Goal: Find specific page/section

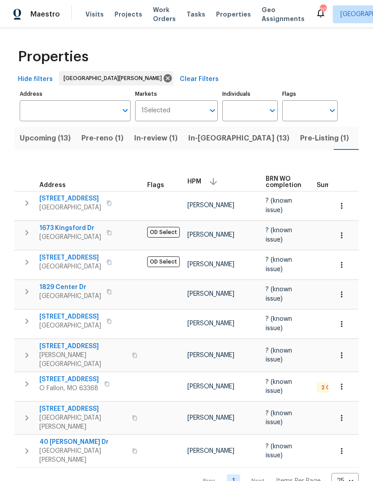
scroll to position [0, 19]
click at [227, 17] on span "Properties" at bounding box center [233, 14] width 35 height 9
click at [276, 145] on button "Pre-Listing (1)" at bounding box center [305, 138] width 59 height 23
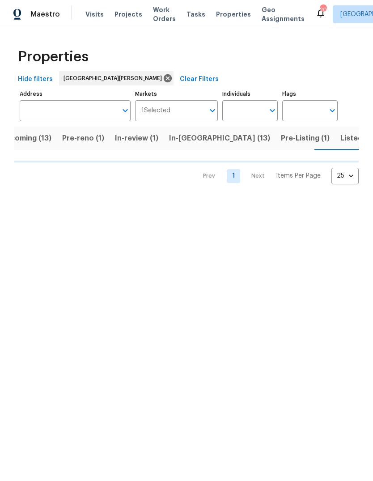
click at [193, 141] on span "In-[GEOGRAPHIC_DATA] (13)" at bounding box center [219, 138] width 101 height 13
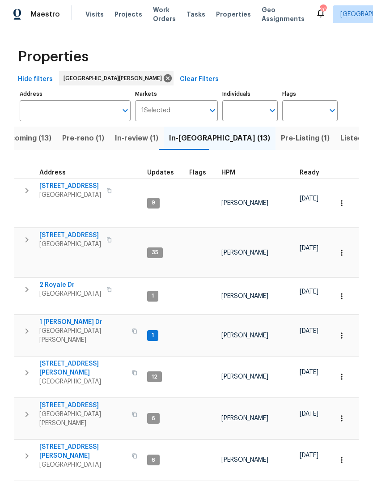
click at [228, 173] on span "HPM" at bounding box center [228, 173] width 14 height 6
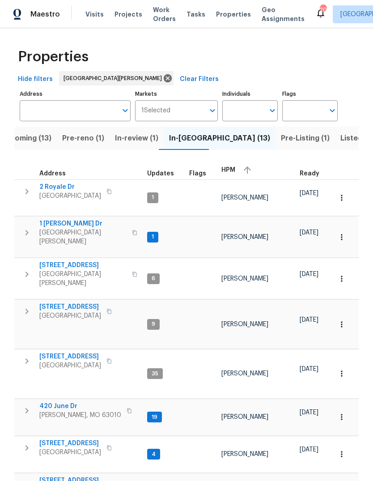
click at [230, 169] on span "HPM" at bounding box center [228, 170] width 14 height 6
